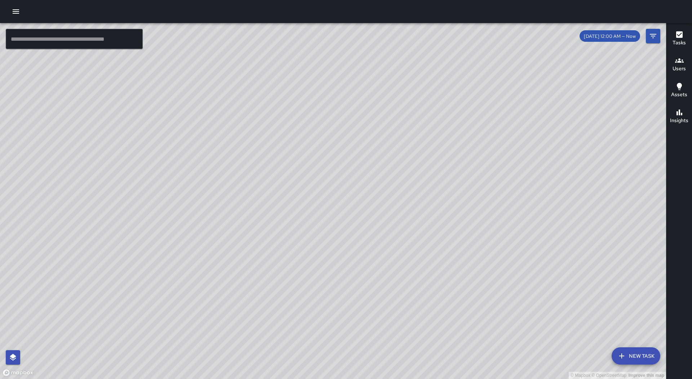
click at [18, 13] on icon "button" at bounding box center [16, 11] width 6 height 4
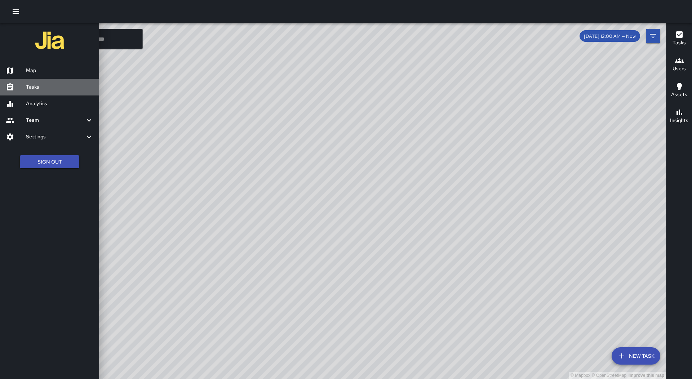
click at [46, 92] on link "Tasks" at bounding box center [49, 87] width 99 height 17
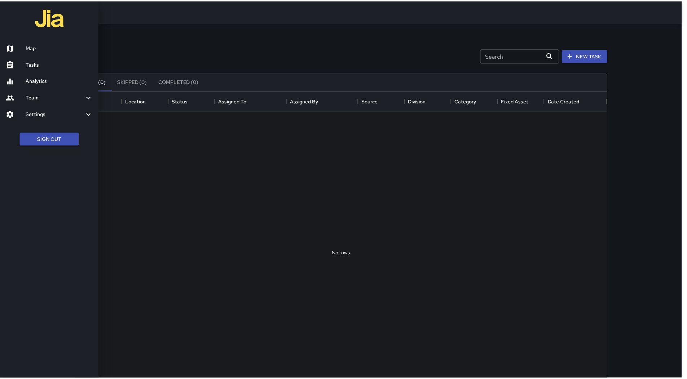
scroll to position [300, 530]
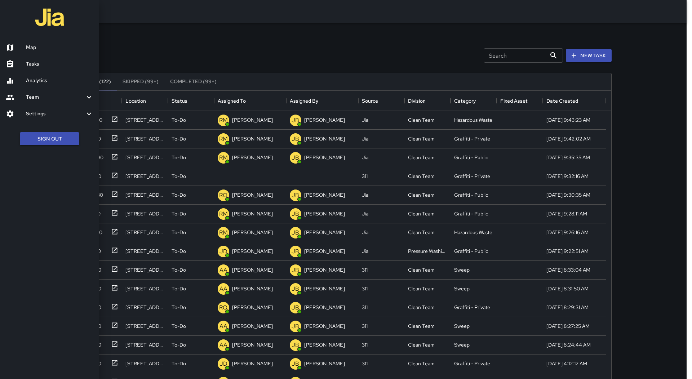
click at [230, 95] on div at bounding box center [346, 189] width 692 height 379
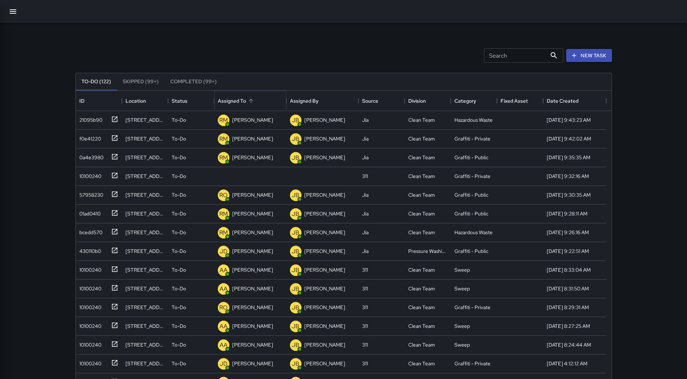
click at [249, 98] on icon "Sort" at bounding box center [251, 101] width 6 height 6
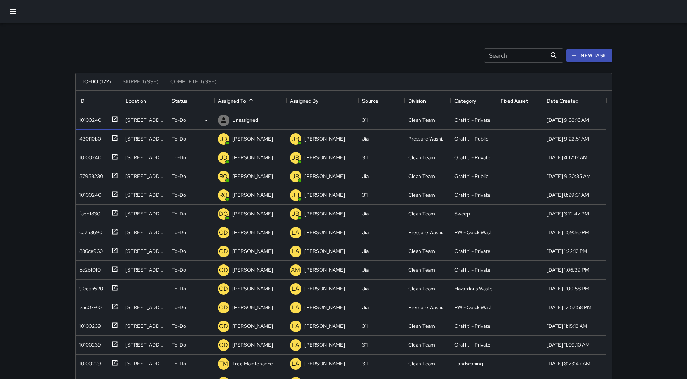
click at [97, 121] on div "10100240" at bounding box center [88, 119] width 25 height 10
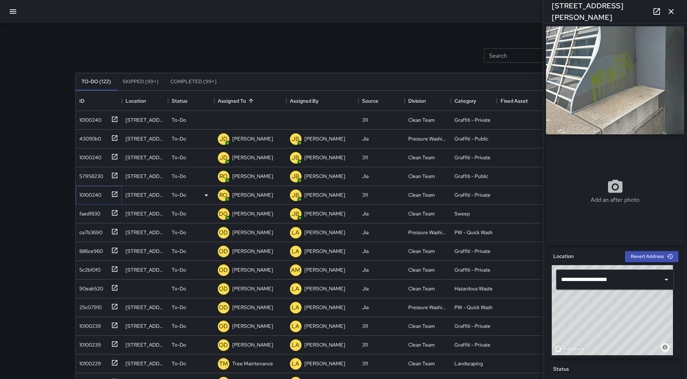
click at [94, 195] on div "10100240" at bounding box center [88, 194] width 25 height 10
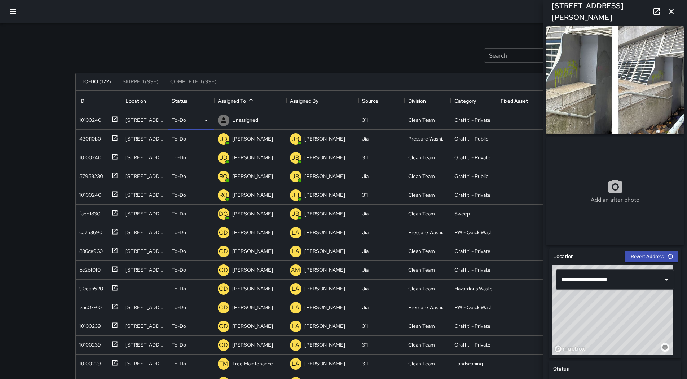
click at [199, 120] on div "To-Do" at bounding box center [191, 120] width 39 height 9
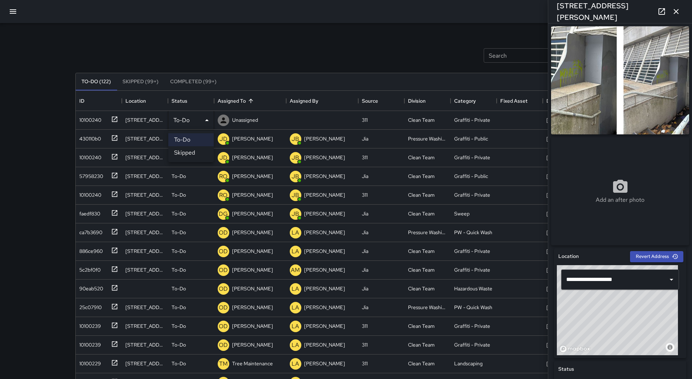
click at [198, 155] on li "Skipped" at bounding box center [190, 152] width 45 height 13
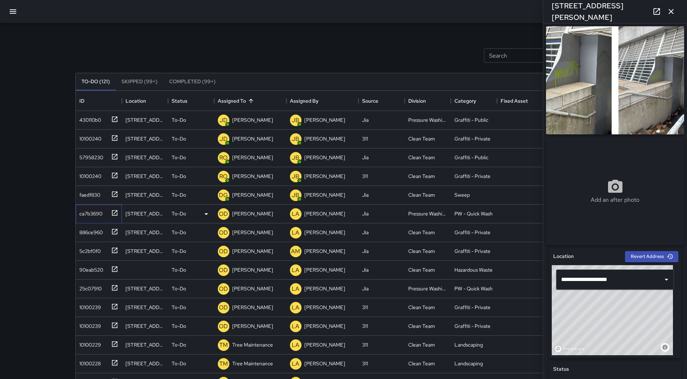
click at [91, 212] on div "ca7b3690" at bounding box center [89, 212] width 26 height 10
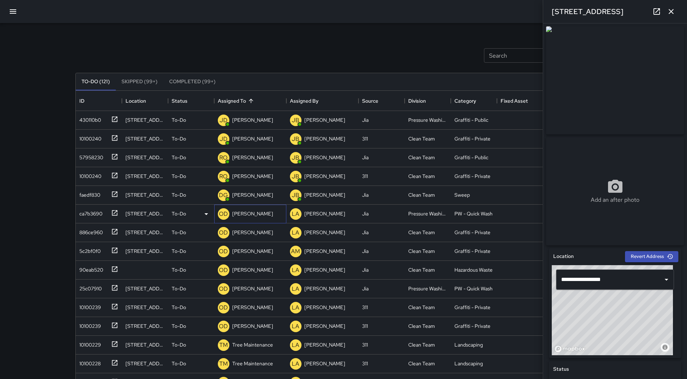
click at [255, 213] on p "[PERSON_NAME]" at bounding box center [252, 213] width 41 height 7
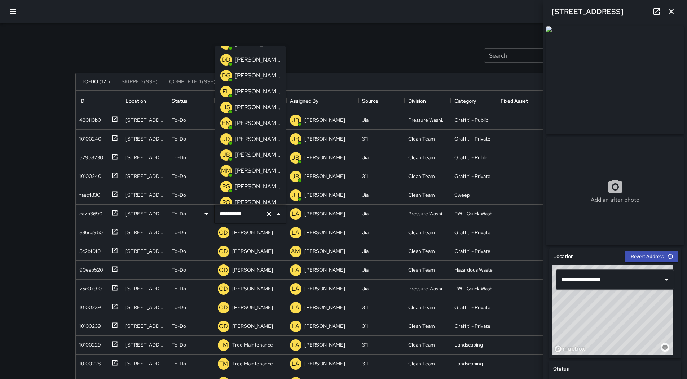
scroll to position [0, 0]
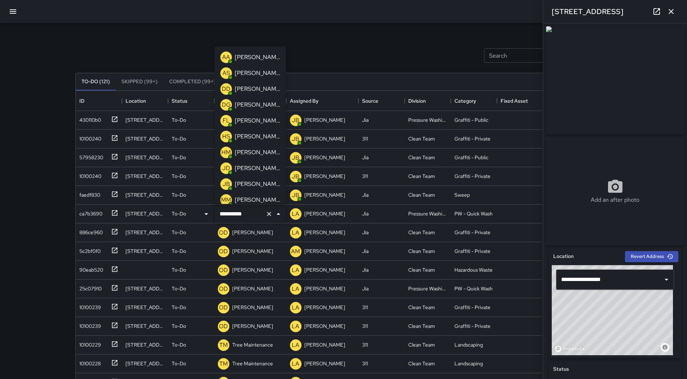
click at [248, 166] on p "[PERSON_NAME]" at bounding box center [257, 168] width 45 height 9
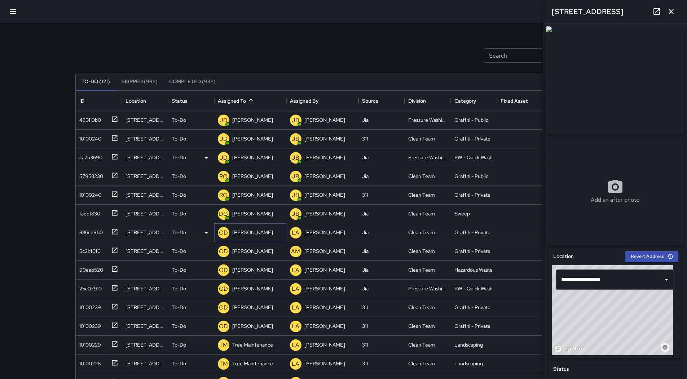
click at [250, 229] on p "[PERSON_NAME]" at bounding box center [252, 232] width 41 height 7
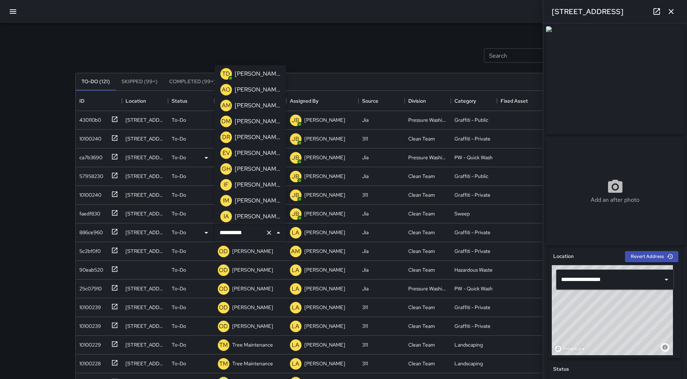
scroll to position [24, 0]
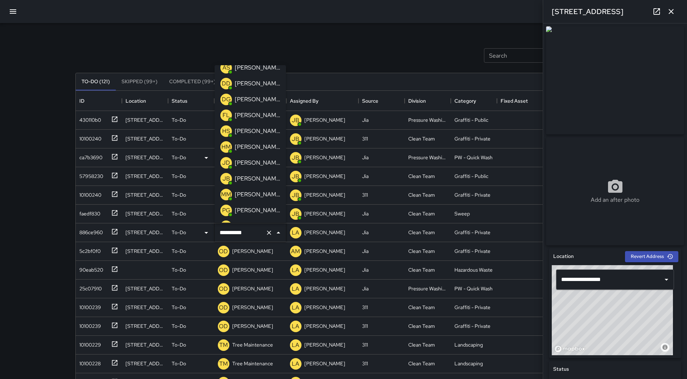
click at [254, 161] on p "[PERSON_NAME]" at bounding box center [257, 163] width 45 height 9
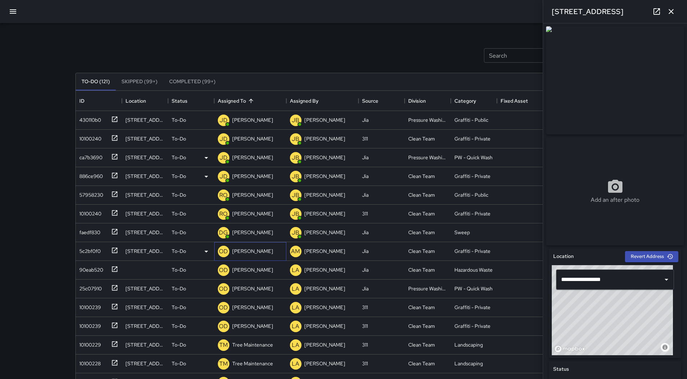
click at [257, 253] on p "[PERSON_NAME]" at bounding box center [252, 251] width 41 height 7
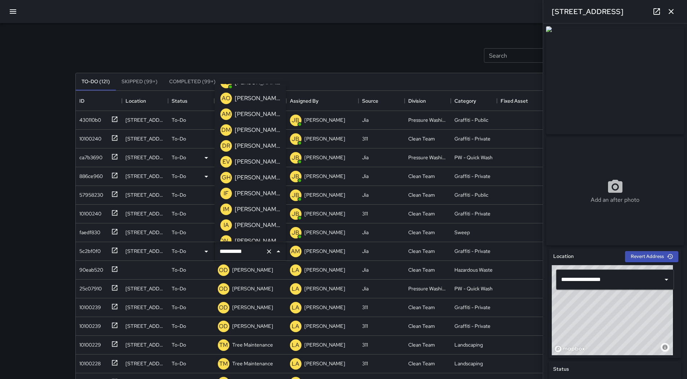
scroll to position [0, 0]
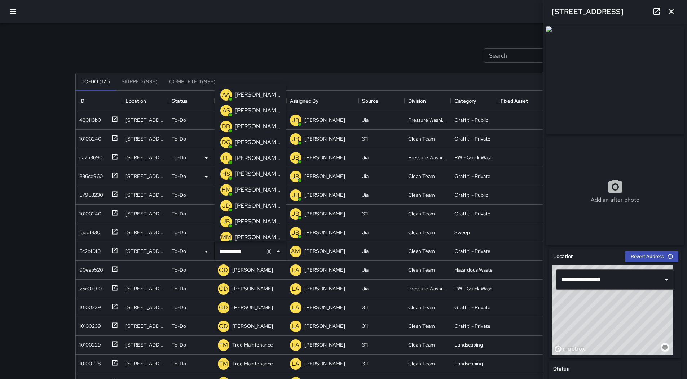
click at [254, 208] on p "[PERSON_NAME]" at bounding box center [257, 206] width 45 height 9
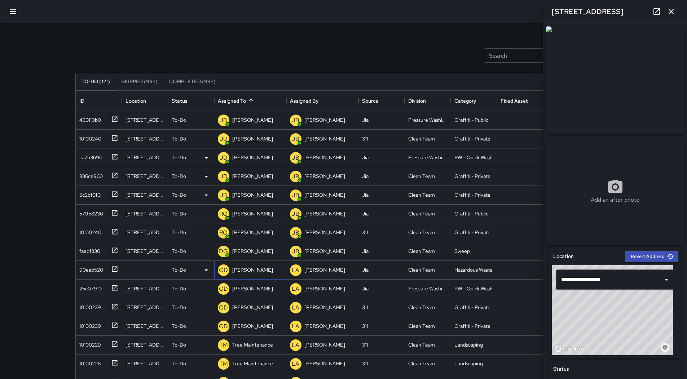
click at [249, 269] on p "[PERSON_NAME]" at bounding box center [252, 269] width 41 height 7
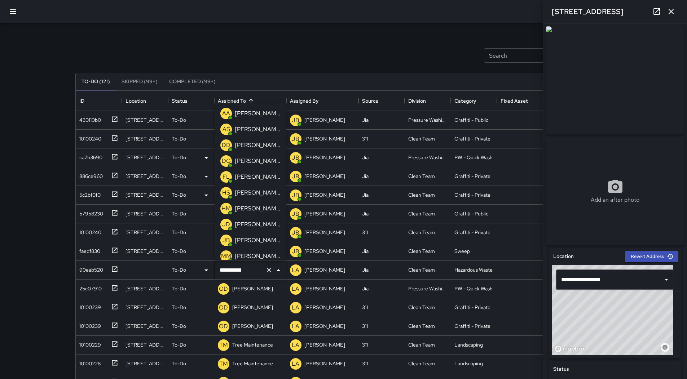
click at [251, 224] on p "[PERSON_NAME]" at bounding box center [257, 224] width 45 height 9
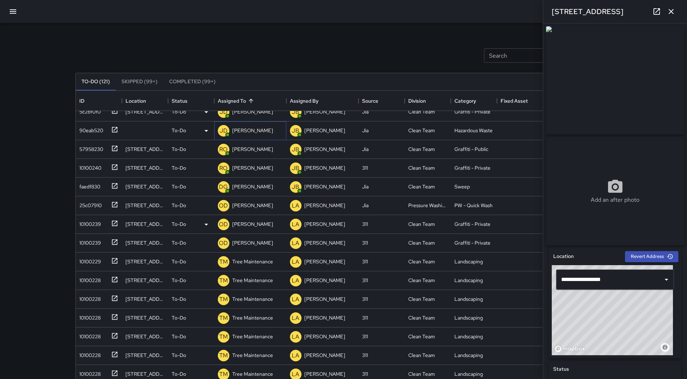
scroll to position [108, 0]
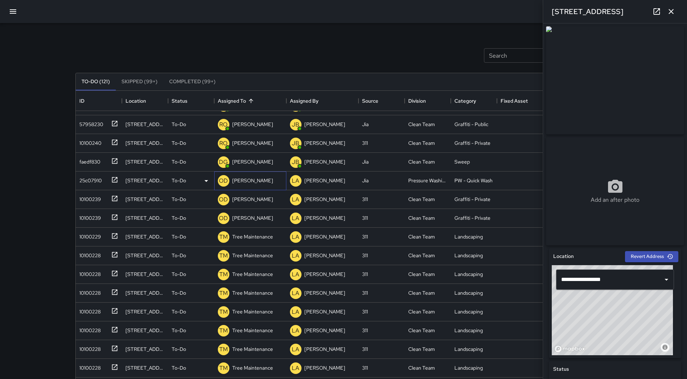
click at [247, 183] on p "[PERSON_NAME]" at bounding box center [252, 180] width 41 height 7
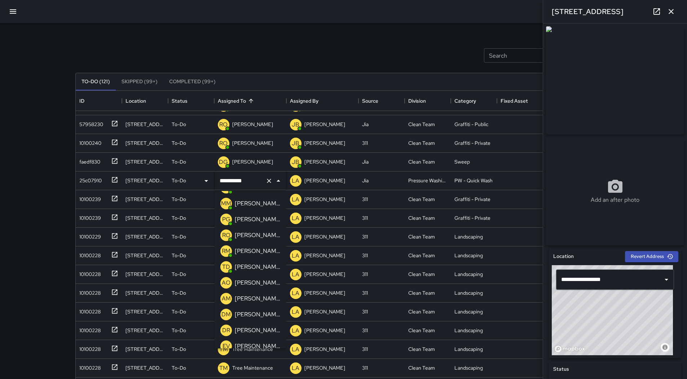
scroll to position [24, 0]
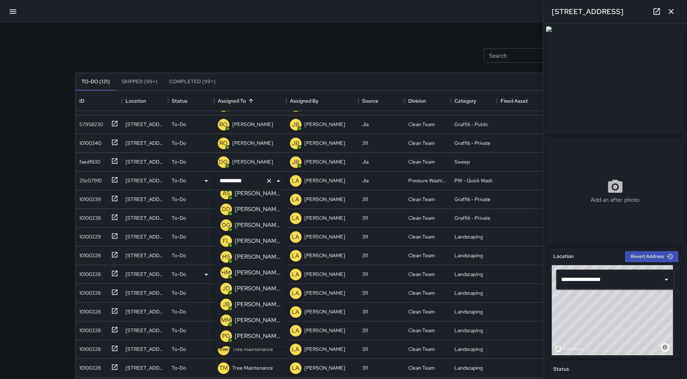
drag, startPoint x: 250, startPoint y: 283, endPoint x: 253, endPoint y: 280, distance: 3.8
click at [250, 283] on div "[PERSON_NAME]" at bounding box center [250, 289] width 63 height 14
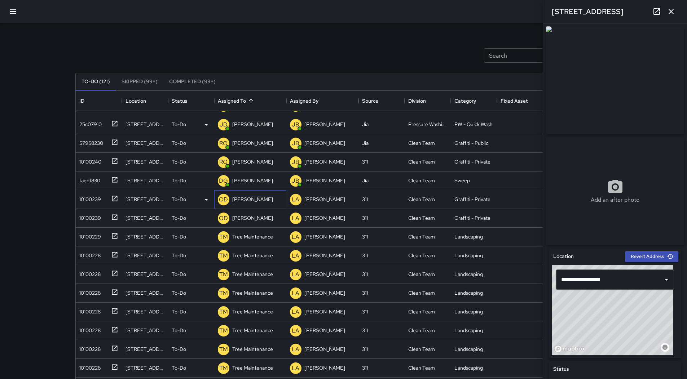
click at [246, 194] on div "[PERSON_NAME]" at bounding box center [253, 199] width 44 height 10
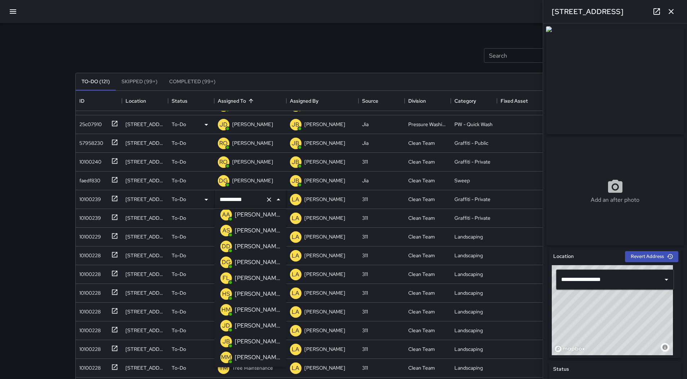
scroll to position [0, 0]
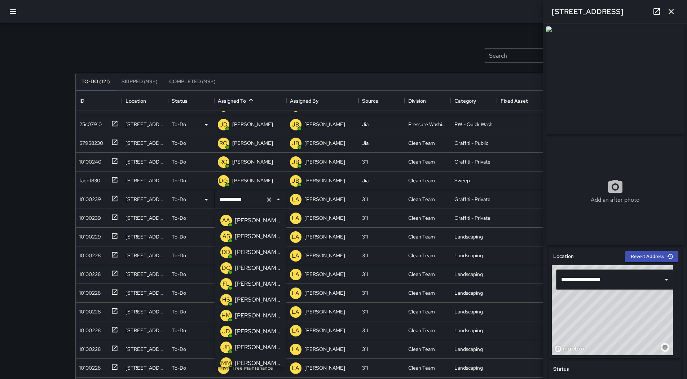
click at [240, 329] on p "[PERSON_NAME]" at bounding box center [257, 331] width 45 height 9
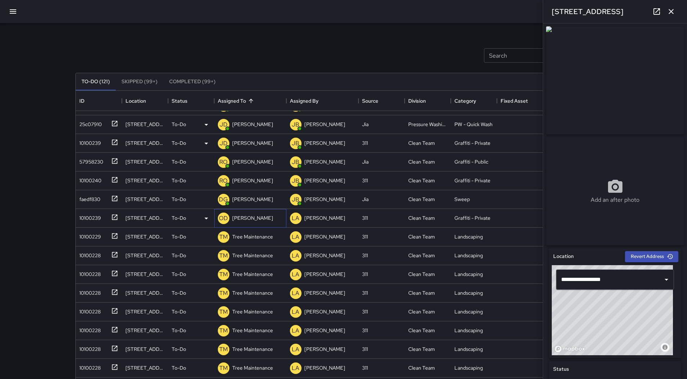
click at [255, 221] on p "[PERSON_NAME]" at bounding box center [252, 217] width 41 height 7
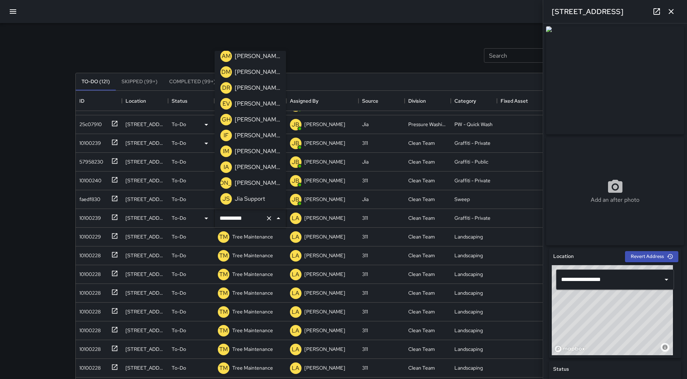
scroll to position [24, 0]
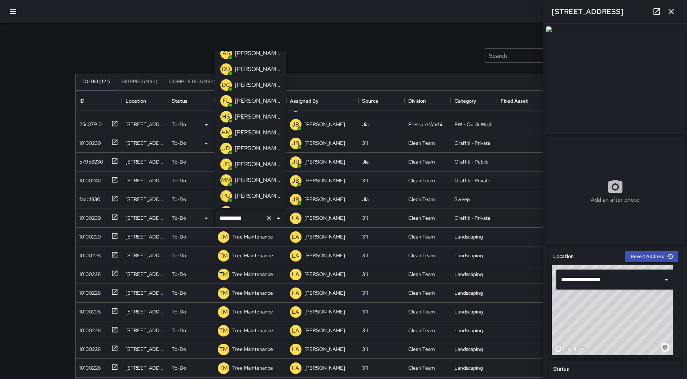
click at [254, 141] on li "[PERSON_NAME]" at bounding box center [249, 149] width 71 height 16
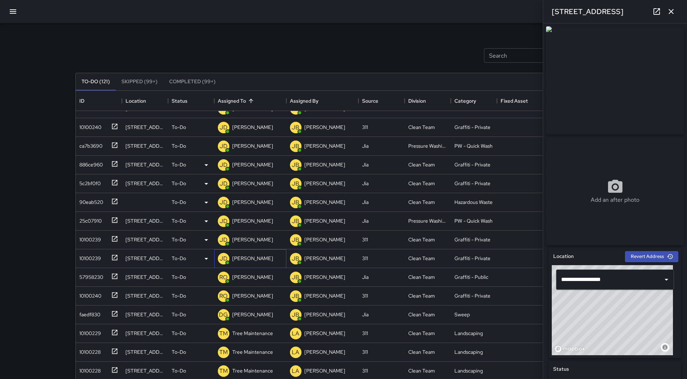
scroll to position [0, 0]
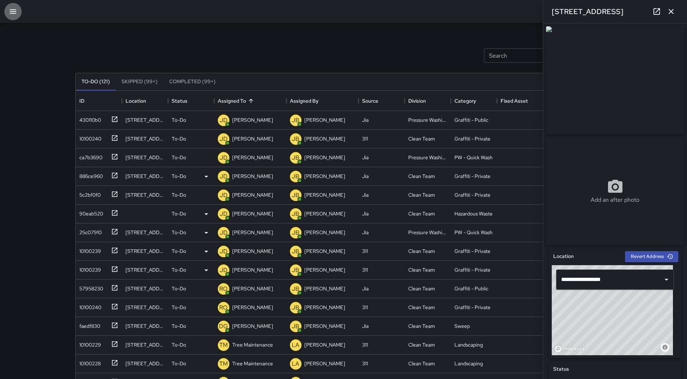
click at [17, 14] on icon "button" at bounding box center [13, 11] width 9 height 9
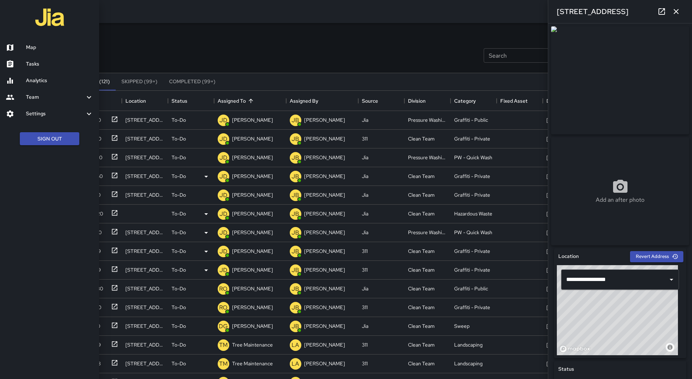
click at [35, 46] on h6 "Map" at bounding box center [59, 48] width 67 height 8
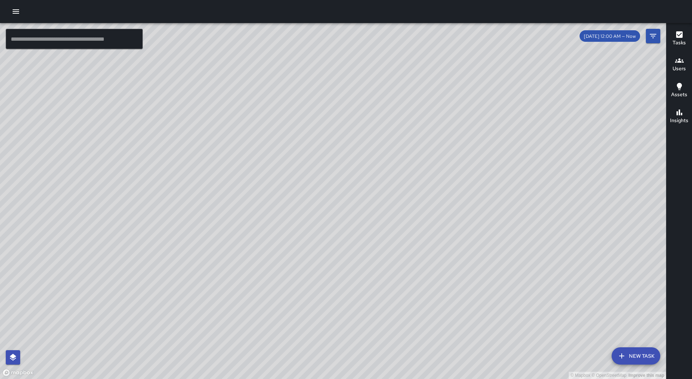
click at [15, 8] on icon "button" at bounding box center [16, 11] width 9 height 9
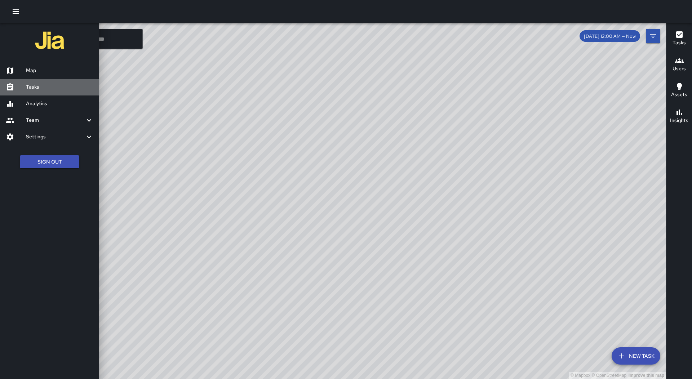
click at [59, 86] on h6 "Tasks" at bounding box center [59, 87] width 67 height 8
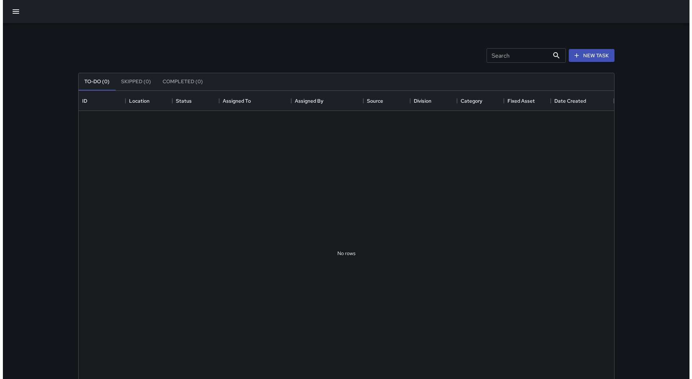
scroll to position [300, 530]
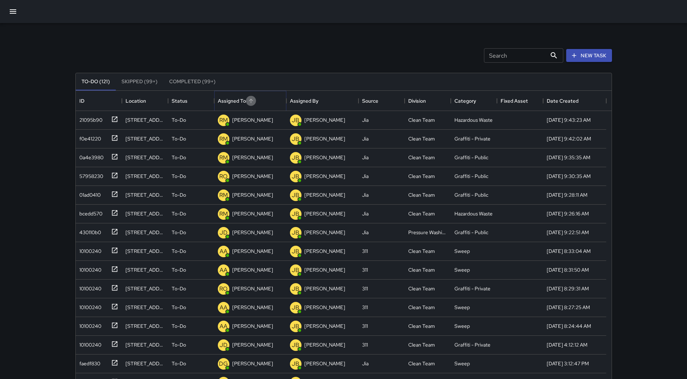
click at [252, 100] on icon "Sort" at bounding box center [251, 101] width 4 height 4
click at [16, 16] on icon "button" at bounding box center [13, 11] width 9 height 9
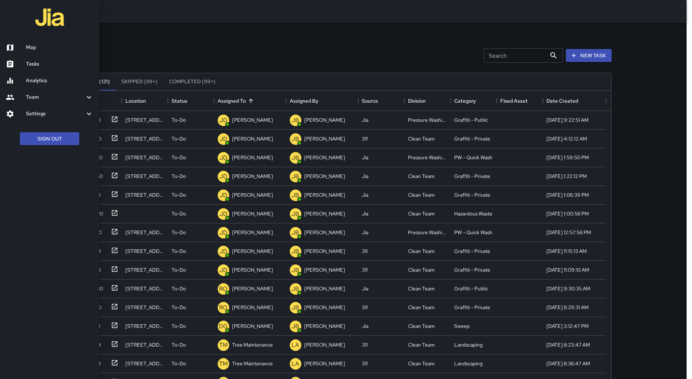
click at [35, 49] on h6 "Map" at bounding box center [59, 48] width 67 height 8
